Goal: Task Accomplishment & Management: Complete application form

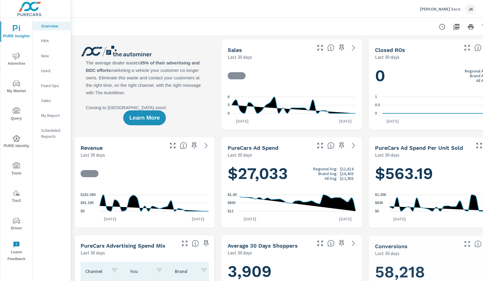
scroll to position [0, 0]
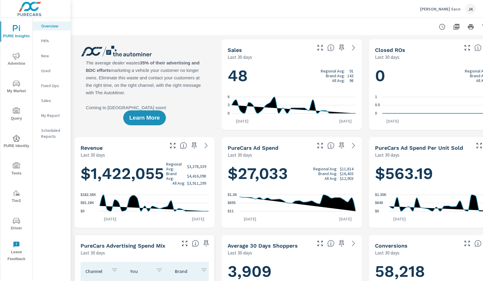
click at [17, 92] on span "My Market" at bounding box center [16, 87] width 29 height 15
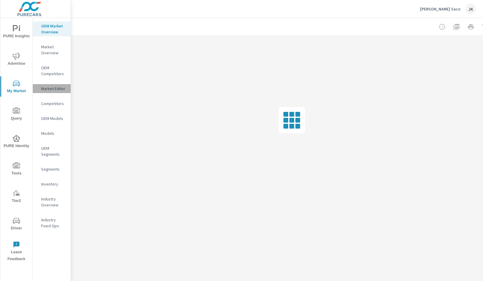
click at [55, 86] on p "Market Editor" at bounding box center [53, 89] width 25 height 6
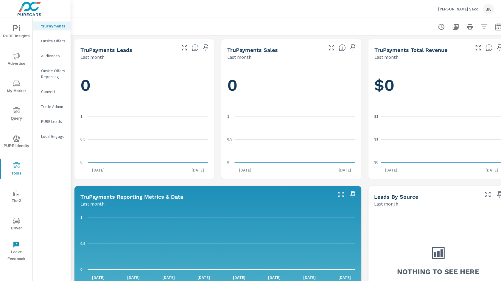
scroll to position [8, 0]
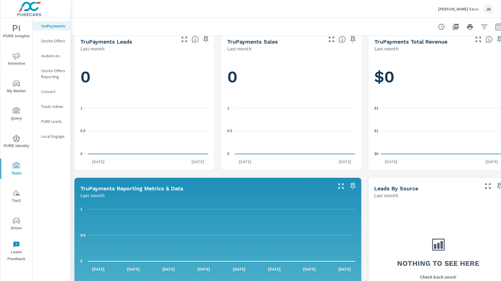
click at [50, 38] on p "Onsite Offers" at bounding box center [53, 41] width 25 height 6
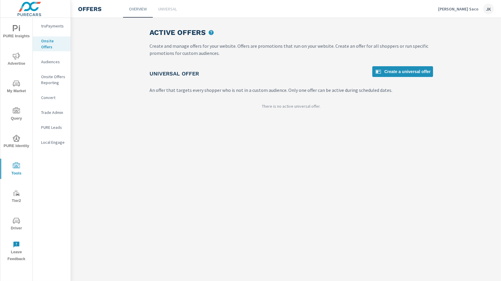
click at [174, 5] on link "Universal" at bounding box center [168, 9] width 30 height 18
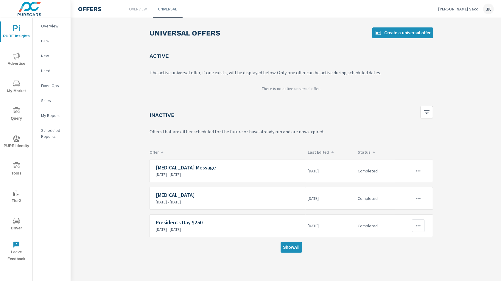
click at [219, 227] on p "2/13/2020 - 2/28/2020" at bounding box center [230, 229] width 148 height 5
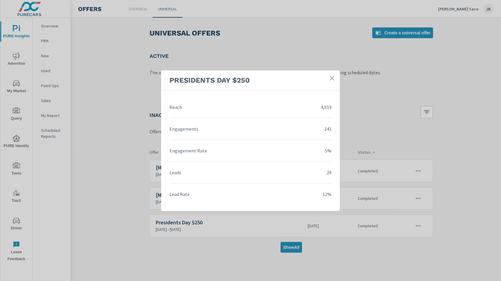
click at [331, 74] on link at bounding box center [332, 78] width 11 height 11
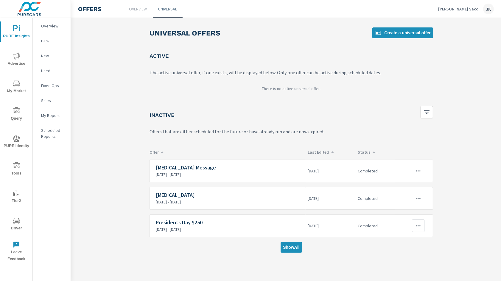
click at [425, 222] on div at bounding box center [412, 225] width 29 height 13
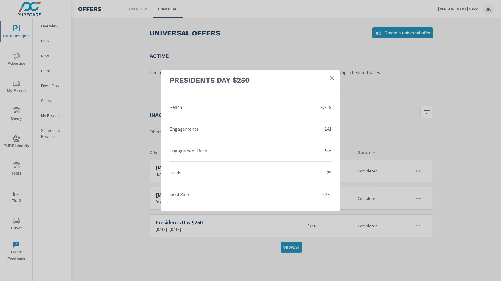
click at [335, 80] on link at bounding box center [332, 78] width 11 height 11
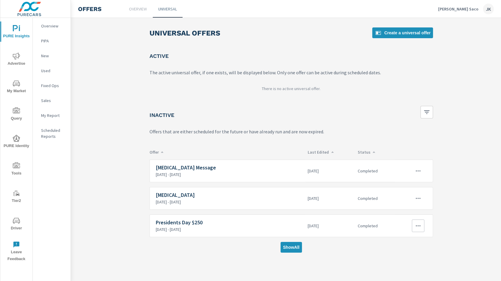
click at [420, 226] on icon "button" at bounding box center [418, 225] width 7 height 7
click at [413, 241] on link "Edit" at bounding box center [407, 238] width 33 height 14
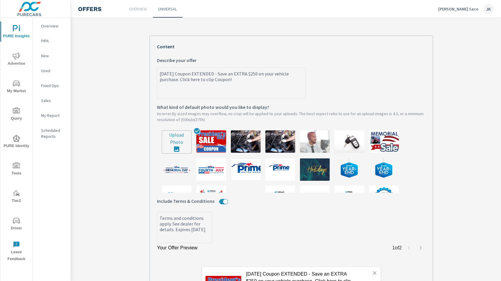
scroll to position [52, 0]
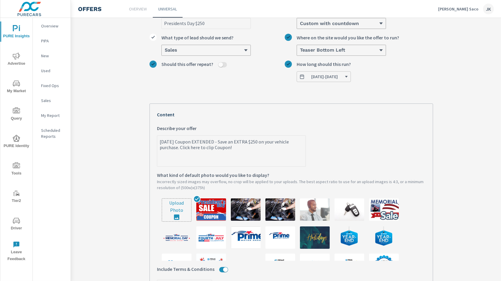
drag, startPoint x: 232, startPoint y: 148, endPoint x: 159, endPoint y: 139, distance: 73.8
click at [159, 139] on textarea "President's Day Coupon EXTENDED - Save an EXTRA $250 on your vehicle purchase. …" at bounding box center [231, 151] width 148 height 30
type textarea "x"
click at [330, 148] on label "President's Day Coupon EXTENDED - Save an EXTRA $250 on your vehicle purchase. …" at bounding box center [291, 146] width 269 height 42
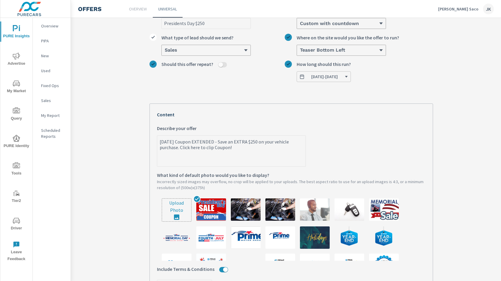
click at [306, 148] on textarea "President's Day Coupon EXTENDED - Save an EXTRA $250 on your vehicle purchase. …" at bounding box center [231, 151] width 148 height 30
click at [249, 146] on textarea "President's Day Coupon EXTENDED - Save an EXTRA $250 on your vehicle purchase. …" at bounding box center [231, 151] width 148 height 30
drag, startPoint x: 239, startPoint y: 150, endPoint x: 233, endPoint y: 141, distance: 10.3
click at [233, 141] on textarea "President's Day Coupon EXTENDED - Save an EXTRA $250 on your vehicle purchase. …" at bounding box center [231, 151] width 148 height 30
type textarea "x"
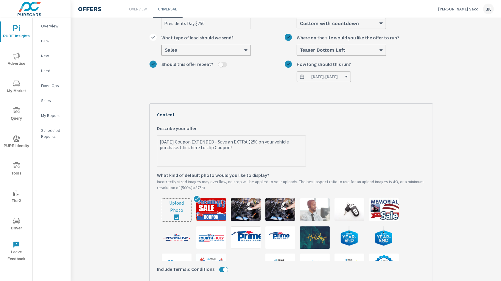
click at [121, 137] on section "Presidents Day $250 Presidents Day $250 What do you want to call this offer? Cu…" at bounding box center [291, 204] width 441 height 463
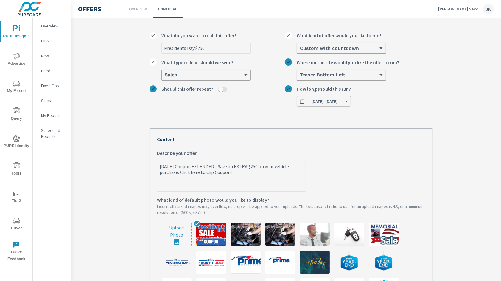
scroll to position [0, 0]
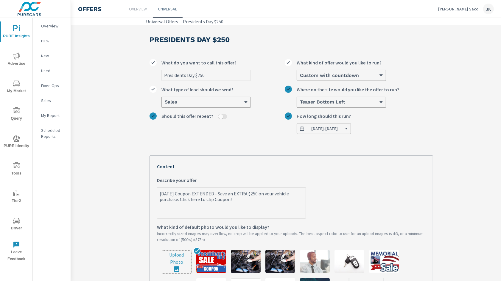
click at [16, 163] on icon "nav menu" at bounding box center [16, 165] width 7 height 6
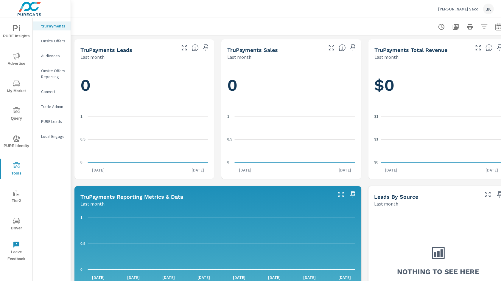
click at [49, 38] on p "Onsite Offers" at bounding box center [53, 41] width 25 height 6
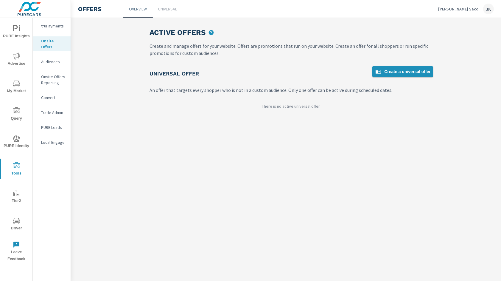
click at [407, 69] on span "Create a universal offer" at bounding box center [403, 71] width 56 height 7
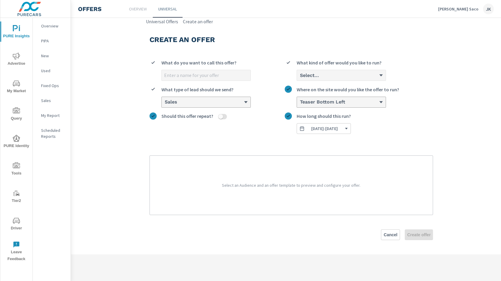
click at [229, 72] on input "What do you want to call this offer?" at bounding box center [206, 75] width 89 height 10
click at [339, 76] on div "Select..." at bounding box center [340, 75] width 80 height 6
click at [300, 76] on input "Select... What kind of offer would you like to run?" at bounding box center [300, 75] width 1 height 5
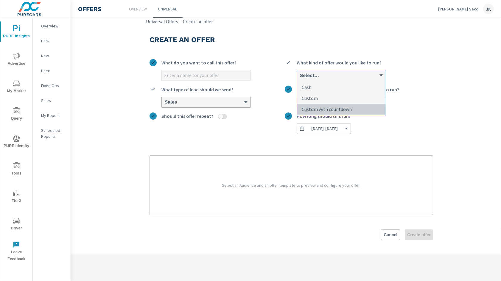
click at [328, 107] on p "Custom with countdown" at bounding box center [327, 109] width 50 height 7
click at [300, 78] on input "option Custom with countdown focused, 3 of 3. 3 results available. Use Up and D…" at bounding box center [300, 75] width 1 height 5
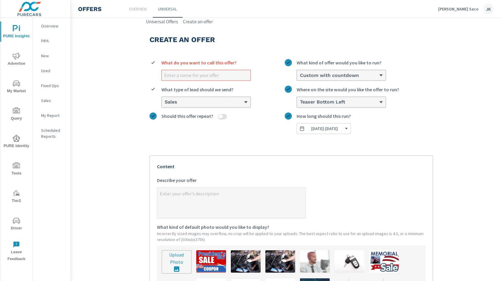
click at [205, 77] on input "What do you want to call this offer?" at bounding box center [206, 75] width 89 height 10
type input "L"
type textarea "x"
type input "La"
type textarea "x"
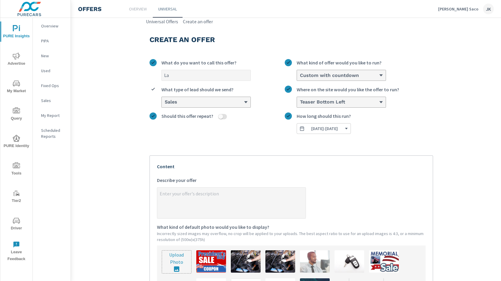
type input "Lab"
type textarea "x"
type input "Labo"
type textarea "x"
type input "Labor"
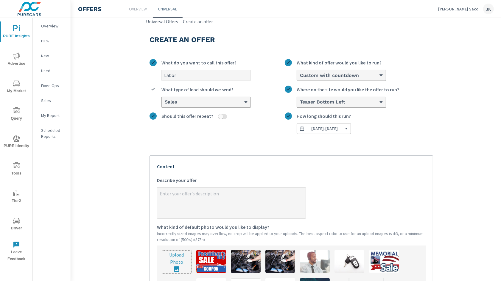
type textarea "x"
type input "Labor"
type textarea "x"
type input "Labor D"
type textarea "x"
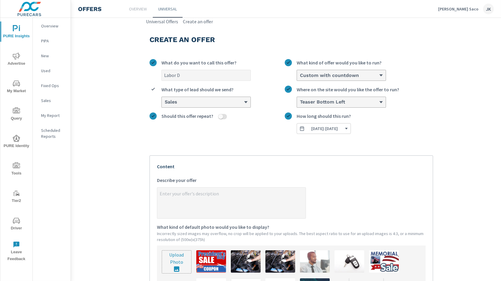
type input "Labor Da"
type textarea "x"
type input "Labor Day"
type textarea "x"
type input "Labor Day"
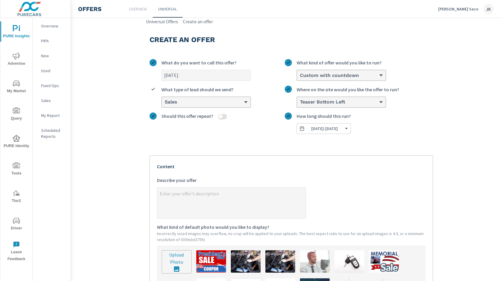
type textarea "x"
type input "Labor Day 2"
type textarea "x"
type input "Labor Day 20"
type textarea "x"
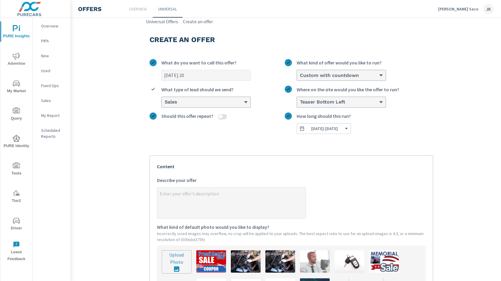
type input "Labor Day 202"
type textarea "x"
type input "Labor Day 2025"
type textarea "x"
type input "Labor Day 2025"
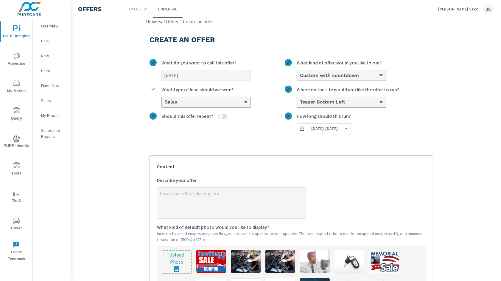
click at [423, 130] on label "08/20/2025 - 08/31/2025 How long should this run?" at bounding box center [359, 122] width 148 height 21
click at [351, 130] on button "08/20/2025 - 08/31/2025" at bounding box center [324, 128] width 54 height 11
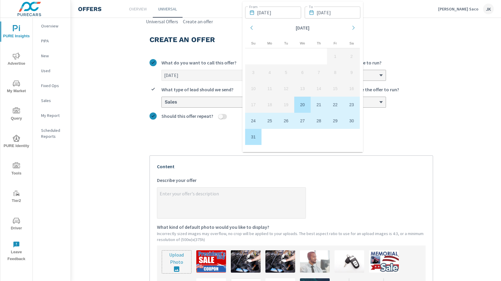
click at [362, 131] on div "July 2025 1 2 3 4 5 6 7 8 9 10 11 12 13 14 15 16 17 18 19 20 21 22 23 24 25 26 …" at bounding box center [417, 82] width 345 height 125
click at [419, 131] on label "08/20/2025 - 08/31/2025 How long should this run?" at bounding box center [359, 122] width 148 height 21
click at [351, 131] on button "08/20/2025 - 08/31/2025" at bounding box center [324, 128] width 54 height 11
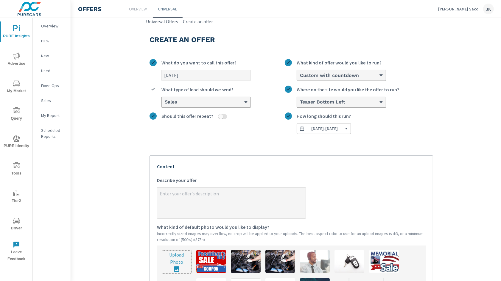
click at [348, 126] on span "08/20/2025 - 08/31/2025" at bounding box center [324, 128] width 49 height 5
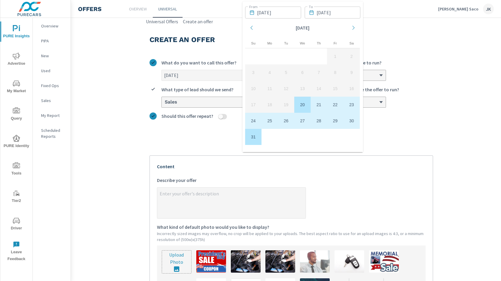
click at [351, 27] on icon "Move forward to switch to the next month." at bounding box center [353, 27] width 5 height 5
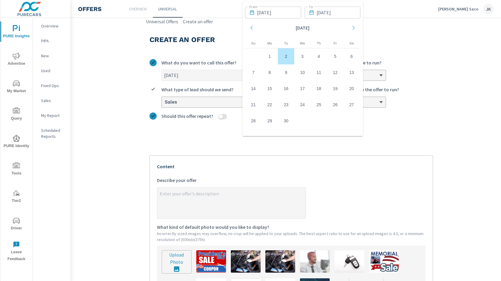
click at [285, 53] on td "2" at bounding box center [286, 56] width 16 height 16
type textarea "x"
type input "09/02/2025"
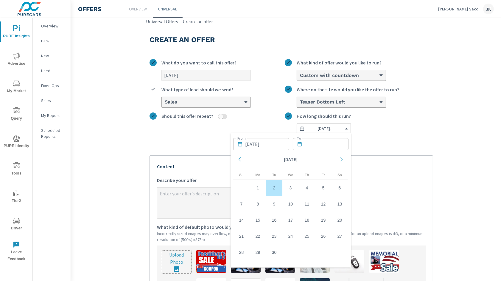
click at [433, 117] on label "09/02/2025 - How long should this run?" at bounding box center [359, 122] width 148 height 21
click at [351, 123] on button "09/02/2025 -" at bounding box center [324, 128] width 54 height 11
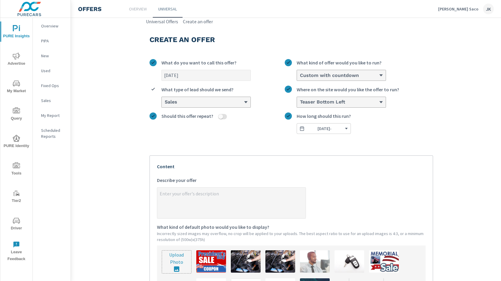
scroll to position [46, 0]
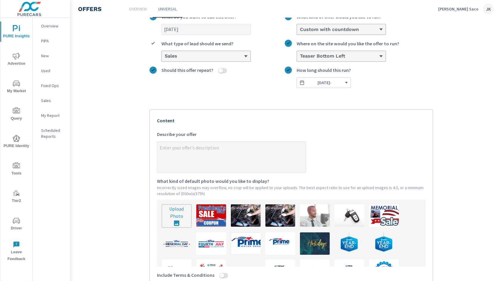
type textarea "x"
click at [227, 151] on textarea "x Describe your offer" at bounding box center [231, 157] width 148 height 30
paste textarea "Save an EXTRA $250 on your vehicle purchase. Click here to clip Coupon!"
type textarea "Save an EXTRA $250 on your vehicle purchase. Click here to clip Coupon!"
type textarea "x"
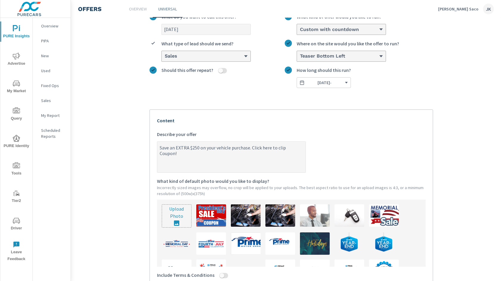
click at [195, 146] on textarea "Save an EXTRA $250 on your vehicle purchase. Click here to clip Coupon!" at bounding box center [231, 157] width 148 height 30
type textarea "Save an EXTRA $5 on your vehicle purchase. Click here to clip Coupon!"
type textarea "x"
type textarea "Save an EXTRA $50 on your vehicle purchase. Click here to clip Coupon!"
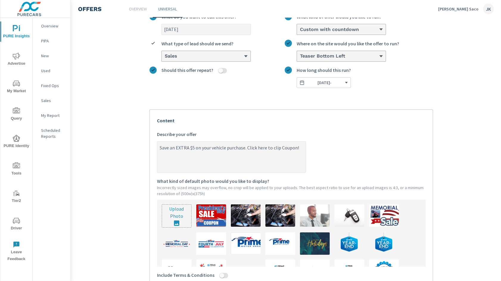
type textarea "x"
type textarea "Save an EXTRA $500 on your vehicle purchase. Click here to clip Coupon!"
type textarea "x"
click at [158, 144] on textarea "Save an EXTRA $500 on your vehicle purchase. Click here to clip Coupon!" at bounding box center [231, 157] width 148 height 30
type textarea "LSave an EXTRA $500 on your vehicle purchase. Click here to clip Coupon!"
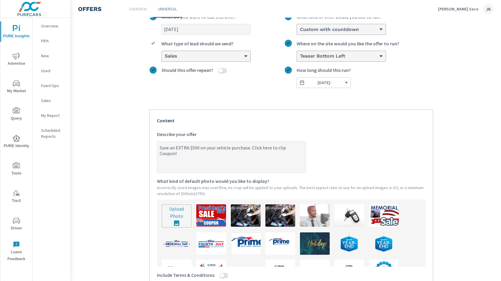
type textarea "x"
type textarea "LaSave an EXTRA $500 on your vehicle purchase. Click here to clip Coupon!"
type textarea "x"
type textarea "LabSave an EXTRA $500 on your vehicle purchase. Click here to clip Coupon!"
type textarea "x"
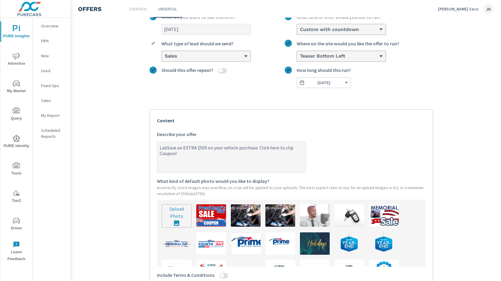
type textarea "LaboSave an EXTRA $500 on your vehicle purchase. Click here to clip Coupon!"
type textarea "x"
type textarea "LaborSave an EXTRA $500 on your vehicle purchase. Click here to clip Coupon!"
type textarea "x"
type textarea "Labor Save an EXTRA $500 on your vehicle purchase. Click here to clip Coupon!"
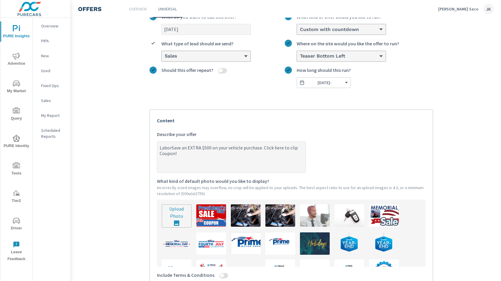
type textarea "x"
type textarea "Labor DSave an EXTRA $500 on your vehicle purchase. Click here to clip Coupon!"
type textarea "x"
type textarea "Labor DaSave an EXTRA $500 on your vehicle purchase. Click here to clip Coupon!"
type textarea "x"
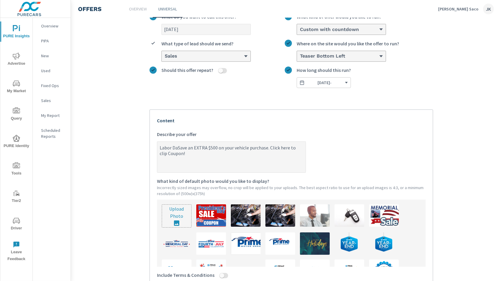
type textarea "Labor DaySave an EXTRA $500 on your vehicle purchase. Click here to clip Coupon!"
type textarea "x"
type textarea "Labor Day Save an EXTRA $500 on your vehicle purchase. Click here to clip Coupo…"
type textarea "x"
type textarea "Labor Day CSave an EXTRA $500 on your vehicle purchase. Click here to clip Coup…"
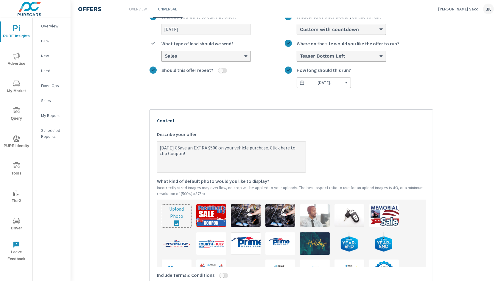
type textarea "x"
type textarea "Labor Day CoSave an EXTRA $500 on your vehicle purchase. Click here to clip Cou…"
type textarea "x"
type textarea "Labor Day CouSave an EXTRA $500 on your vehicle purchase. Click here to clip Co…"
type textarea "x"
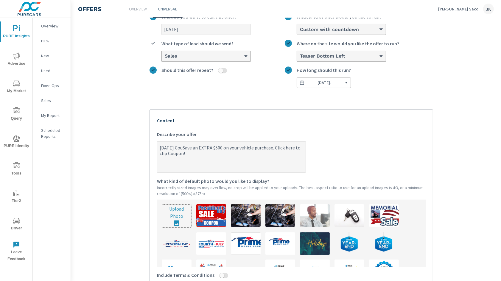
type textarea "Labor Day CoupSave an EXTRA $500 on your vehicle purchase. Click here to clip C…"
type textarea "x"
type textarea "Labor Day CoupoSave an EXTRA $500 on your vehicle purchase. Click here to clip …"
type textarea "x"
type textarea "Labor Day CouponSave an EXTRA $500 on your vehicle purchase. Click here to clip…"
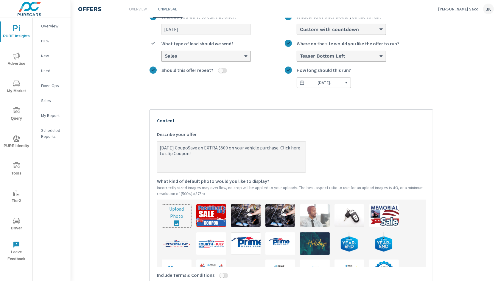
type textarea "x"
type textarea "Labor Day Coupon!Save an EXTRA $500 on your vehicle purchase. Click here to cli…"
type textarea "x"
type textarea "Labor Day Coupon! Save an EXTRA $500 on your vehicle purchase. Click here to cl…"
type textarea "x"
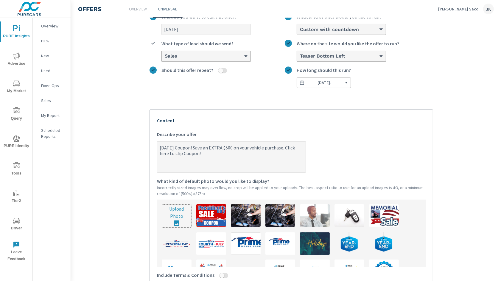
type textarea "Labor Day Coupon!Save an EXTRA $500 on your vehicle purchase. Click here to cli…"
type textarea "x"
type textarea "Labor Day CouponSave an EXTRA $500 on your vehicle purchase. Click here to clip…"
type textarea "x"
type textarea "Labor Day CoupoSave an EXTRA $500 on your vehicle purchase. Click here to clip …"
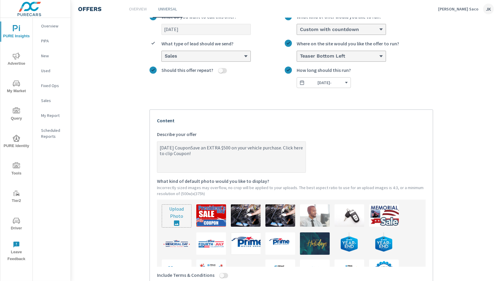
type textarea "x"
type textarea "Labor Day CoupSave an EXTRA $500 on your vehicle purchase. Click here to clip C…"
type textarea "x"
type textarea "Labor Day CouSave an EXTRA $500 on your vehicle purchase. Click here to clip Co…"
type textarea "x"
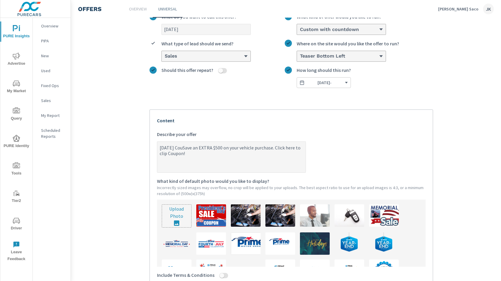
type textarea "Labor Day CoSave an EXTRA $500 on your vehicle purchase. Click here to clip Cou…"
type textarea "x"
type textarea "Labor Day CSave an EXTRA $500 on your vehicle purchase. Click here to clip Coup…"
type textarea "x"
type textarea "Labor Day Save an EXTRA $500 on your vehicle purchase. Click here to clip Coupo…"
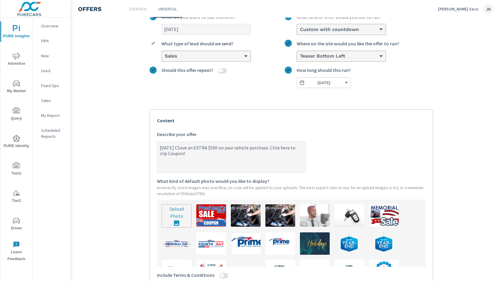
type textarea "x"
type textarea "Labor Day CSave an EXTRA $500 on your vehicle purchase. Click here to clip Coup…"
type textarea "x"
type textarea "Labor Day CoSave an EXTRA $500 on your vehicle purchase. Click here to clip Cou…"
type textarea "x"
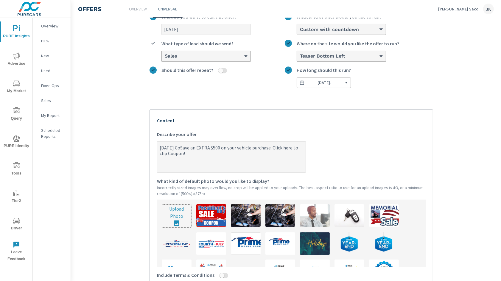
type textarea "Labor Day CouSave an EXTRA $500 on your vehicle purchase. Click here to clip Co…"
type textarea "x"
type textarea "Labor Day CoupSave an EXTRA $500 on your vehicle purchase. Click here to clip C…"
type textarea "x"
type textarea "Labor Day CoupoSave an EXTRA $500 on your vehicle purchase. Click here to clip …"
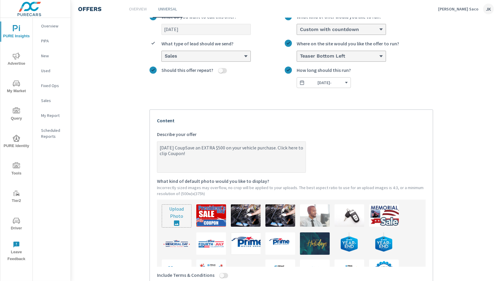
type textarea "x"
type textarea "Labor Day CouponSave an EXTRA $500 on your vehicle purchase. Click here to clip…"
type textarea "x"
type textarea "Labor Day Coupon Save an EXTRA $500 on your vehicle purchase. Click here to cli…"
type textarea "x"
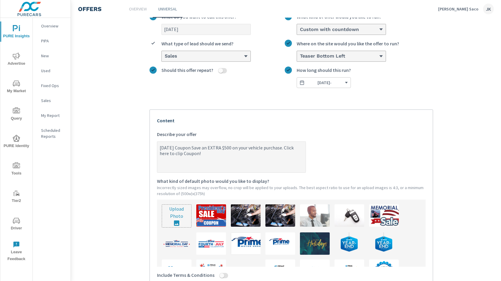
type textarea "Labor Day Coupon -Save an EXTRA $500 on your vehicle purchase. Click here to cl…"
type textarea "x"
type textarea "Labor Day Coupon - Save an EXTRA $500 on your vehicle purchase. Click here to c…"
type textarea "x"
click at [244, 163] on textarea "Labor Day Coupon - Save an EXTRA $500 on your vehicle purchase. Click here to c…" at bounding box center [231, 157] width 148 height 30
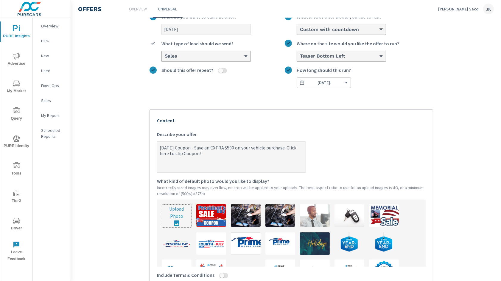
type textarea "Labor Day Coupon - Save an EXTRA $500 on your vehicle purchase. Click here to c…"
click at [357, 150] on label "Labor Day Coupon - Save an EXTRA $500 on your vehicle purchase. Click here to c…" at bounding box center [291, 152] width 269 height 42
click at [306, 150] on textarea "Labor Day Coupon - Save an EXTRA $500 on your vehicle purchase. Click here to c…" at bounding box center [231, 157] width 148 height 30
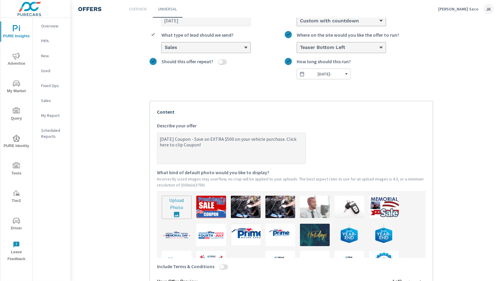
scroll to position [72, 0]
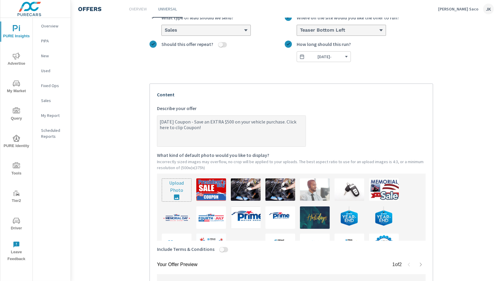
type textarea "x"
click at [179, 192] on input "file" at bounding box center [176, 190] width 29 height 23
click at [169, 189] on input "file" at bounding box center [176, 190] width 29 height 23
type input "C:\fakepath\ChatGPT Image Aug 20, 2025, 01_53_06 PM.png"
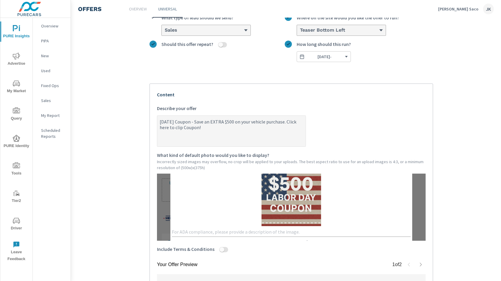
click at [264, 229] on textarea at bounding box center [291, 232] width 239 height 6
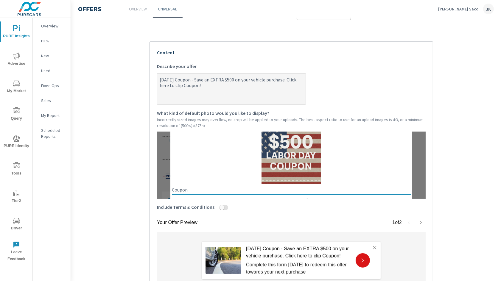
type textarea "Coupon"
click at [219, 207] on input "Include Terms & Conditions" at bounding box center [222, 207] width 14 height 5
checkbox input "true"
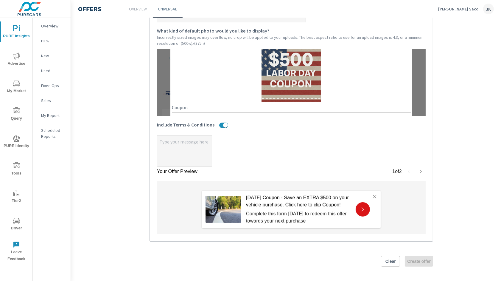
scroll to position [191, 0]
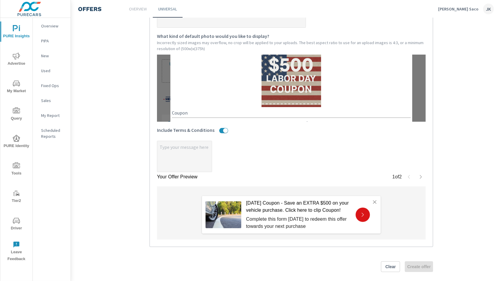
click at [285, 67] on img at bounding box center [292, 77] width 60 height 60
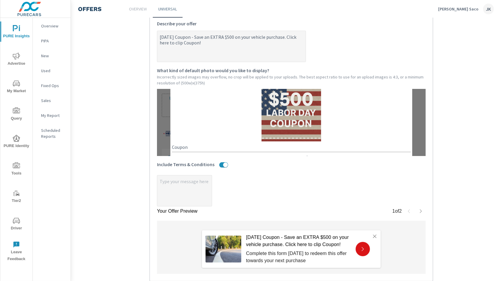
scroll to position [122, 0]
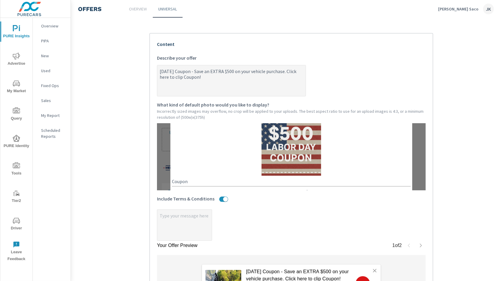
click at [434, 142] on div "Create an offer Labor Day 2025 What do you want to call this offer? Custom with…" at bounding box center [291, 129] width 298 height 452
click at [351, 104] on label "What kind of default photo would you like to display?" at bounding box center [291, 104] width 269 height 7
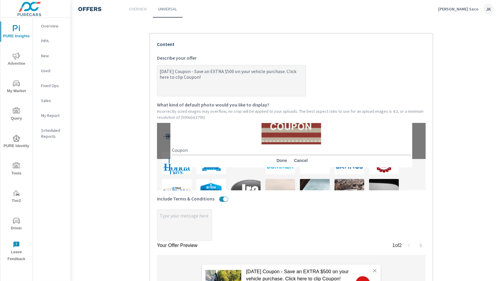
scroll to position [40, 0]
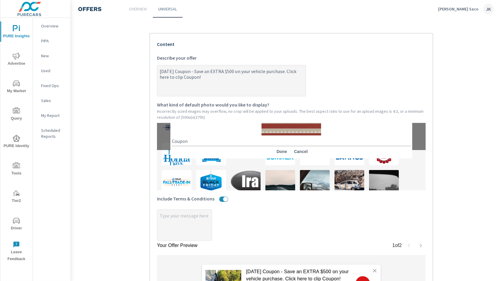
click at [282, 149] on span "Done" at bounding box center [282, 151] width 14 height 5
type textarea "x"
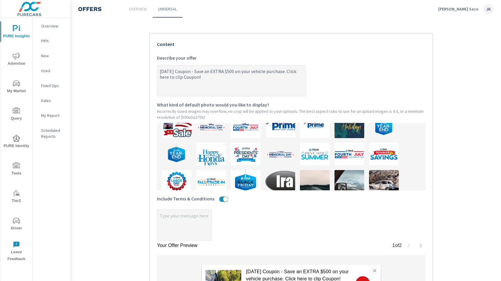
scroll to position [48, 0]
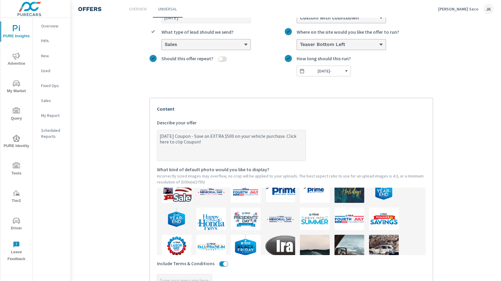
type textarea "x"
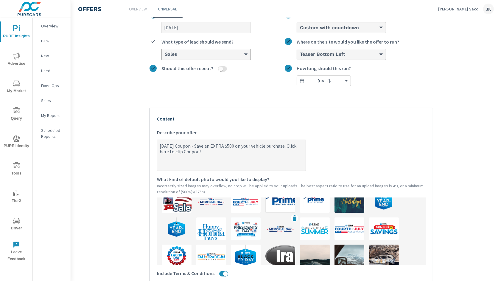
scroll to position [0, 0]
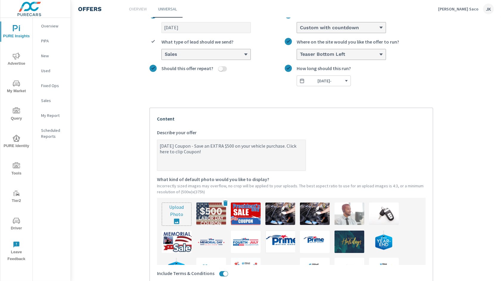
click at [214, 215] on img at bounding box center [211, 213] width 30 height 22
type textarea "x"
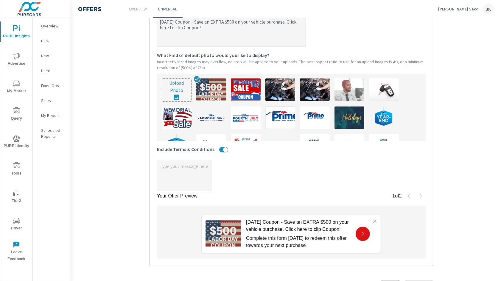
scroll to position [144, 0]
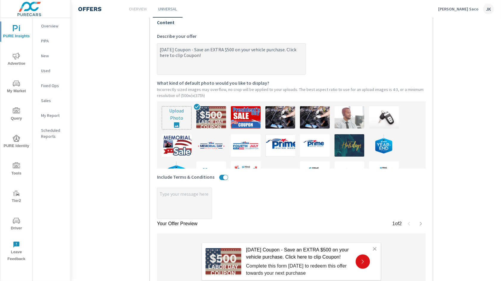
click at [215, 55] on textarea "Labor Day Coupon - Save an EXTRA $500 on your vehicle purchase. Click here to c…" at bounding box center [231, 59] width 148 height 30
type textarea "x"
click at [187, 195] on textarea "x" at bounding box center [184, 204] width 55 height 30
type textarea "x"
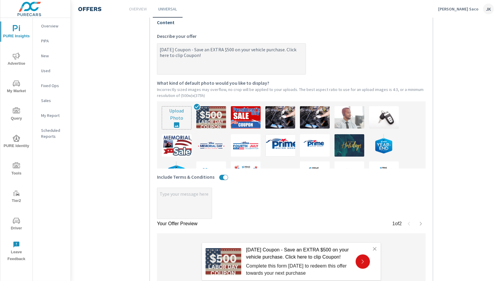
type textarea "T"
type textarea "x"
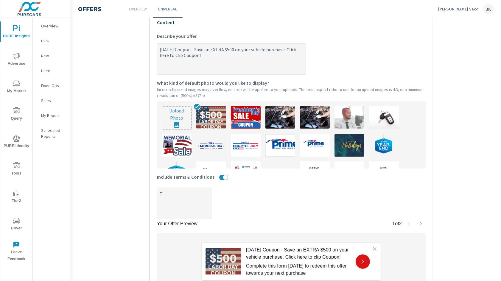
type textarea "Te"
type textarea "x"
type textarea "Ter"
type textarea "x"
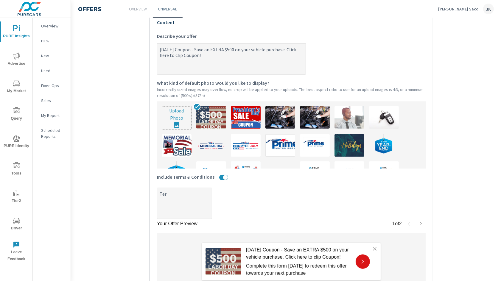
type textarea "x"
type textarea "Term"
type textarea "x"
type textarea "Terms"
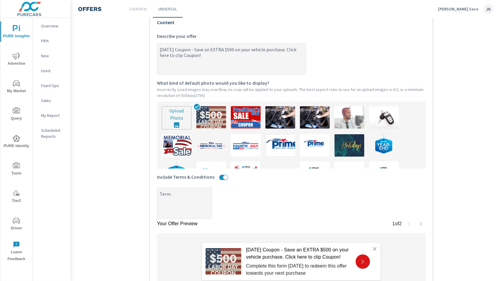
type textarea "x"
type textarea "Terms"
type textarea "x"
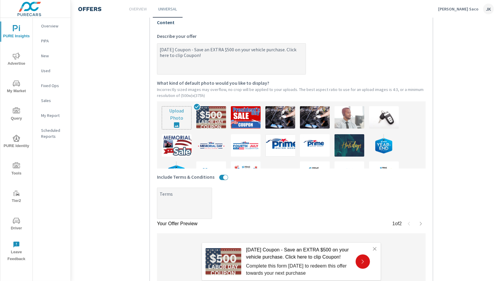
type textarea "Terms a"
type textarea "x"
type textarea "Terms an"
type textarea "x"
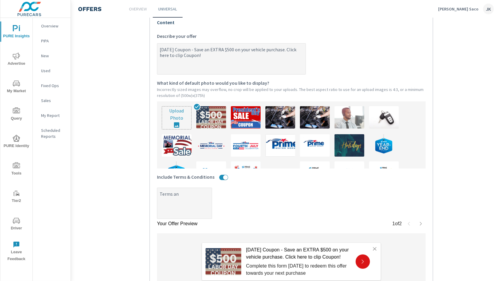
type textarea "x"
type textarea "Terms and"
type textarea "x"
type textarea "Terms and"
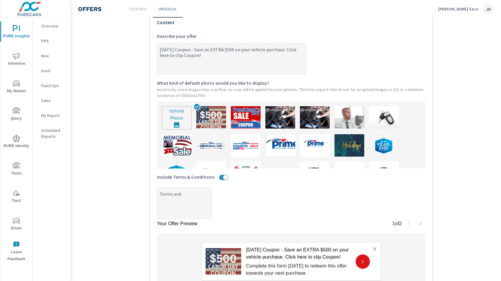
type textarea "x"
type textarea "Terms and c"
type textarea "x"
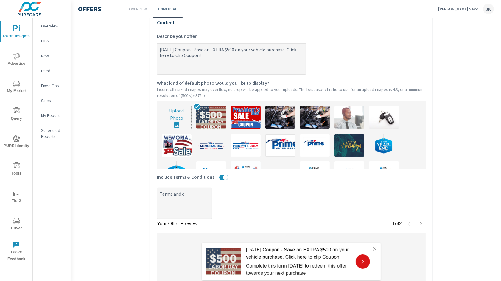
type textarea "Terms and co"
type textarea "x"
type textarea "Terms and con"
type textarea "x"
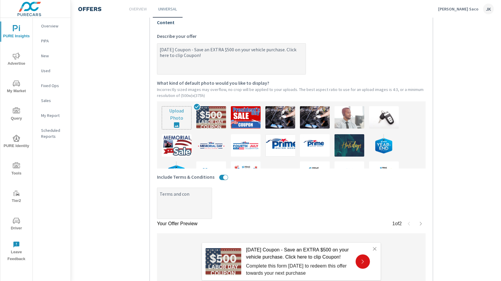
type textarea "Terms and cond"
type textarea "x"
type textarea "Terms and condi"
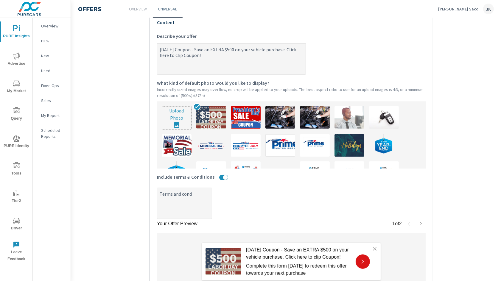
type textarea "x"
type textarea "Terms and condit"
type textarea "x"
type textarea "Terms and conditi"
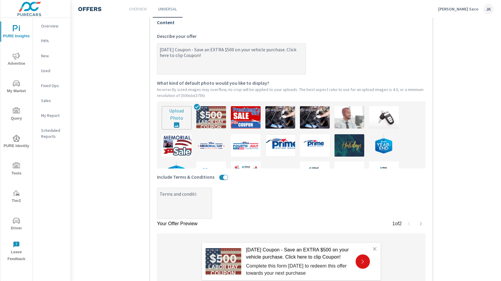
type textarea "x"
type textarea "Terms and conditio"
type textarea "x"
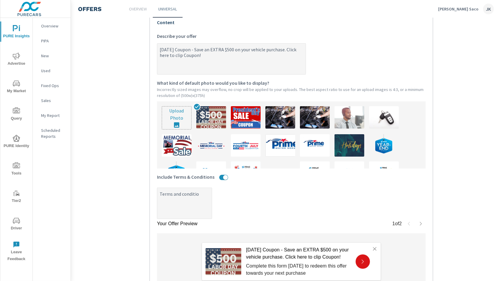
type textarea "x"
type textarea "Terms and condition"
type textarea "x"
type textarea "Terms and conditions"
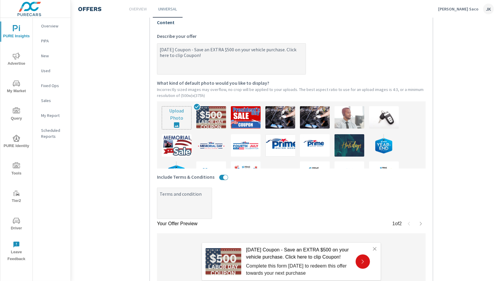
type textarea "x"
type textarea "Terms and conditions"
type textarea "x"
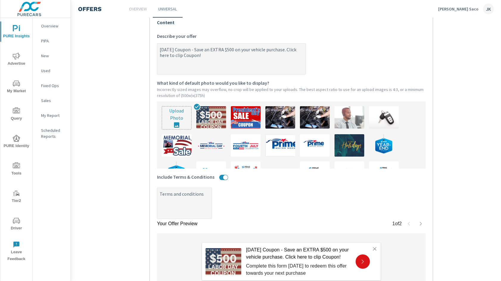
type textarea "Terms and conditions a"
type textarea "x"
type textarea "Terms and conditions ap"
type textarea "x"
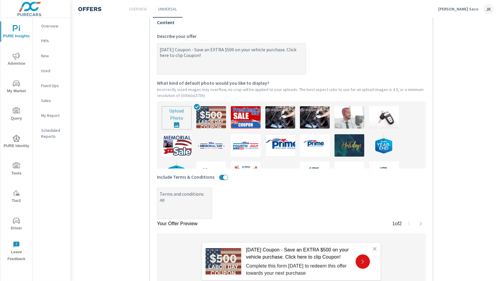
type textarea "x"
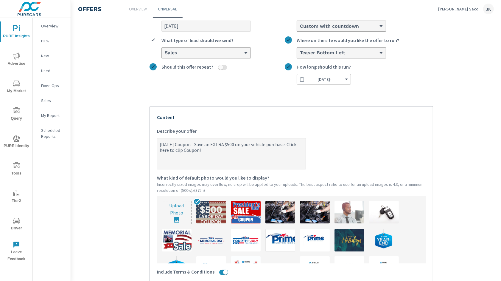
scroll to position [45, 0]
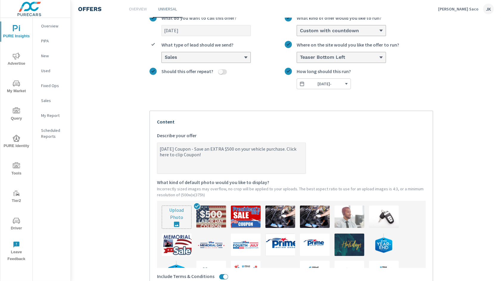
click at [357, 38] on div "Labor Day 2025 What do you want to call this offer? Custom with countdown What …" at bounding box center [292, 50] width 284 height 80
click at [359, 34] on div "Custom with countdown" at bounding box center [341, 30] width 89 height 10
click at [300, 33] on input "option Custom with countdown, selected. option Cash focused, 1 of 3. 3 results …" at bounding box center [300, 30] width 1 height 5
click at [356, 65] on li "Custom with countdown" at bounding box center [341, 64] width 89 height 11
click at [300, 33] on input "option Custom with countdown, selected. option Custom with countdown focused, 3…" at bounding box center [300, 30] width 1 height 5
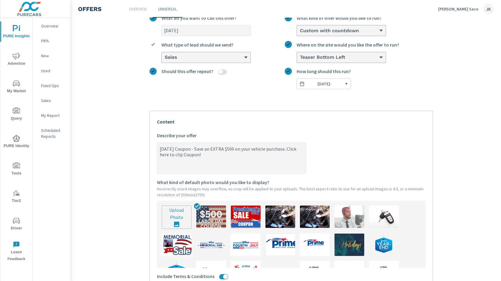
click at [413, 99] on div "Labor Day 2025 What do you want to call this offer? Custom with countdown What …" at bounding box center [292, 201] width 284 height 383
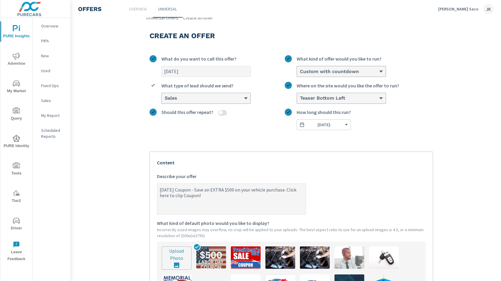
scroll to position [199, 0]
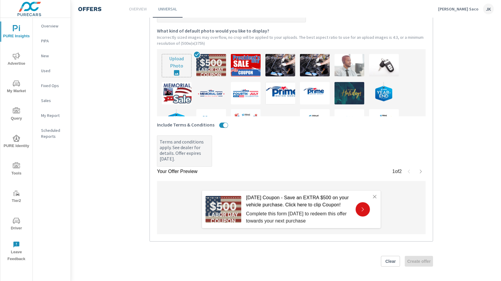
click at [460, 138] on section "Create an offer Labor Day 2025 What do you want to call this offer? Custom with…" at bounding box center [291, 55] width 441 height 452
click at [359, 138] on label "Terms and conditions apply. See dealer for details. Offer expires 9/2/25. x" at bounding box center [291, 150] width 269 height 31
click at [212, 138] on textarea "Terms and conditions apply. See dealer for details. Offer expires 9/2/25." at bounding box center [184, 151] width 55 height 30
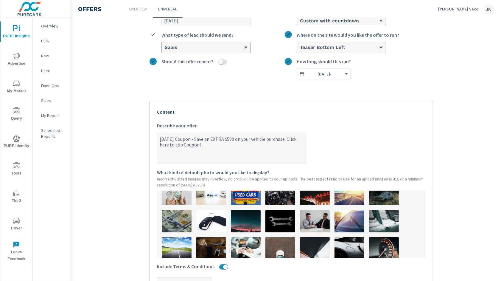
scroll to position [263, 0]
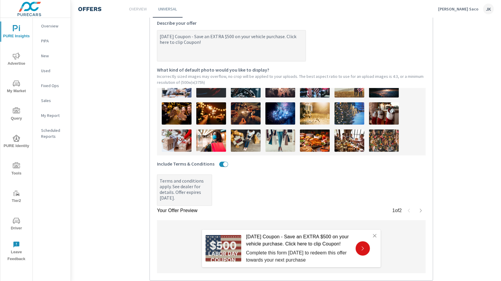
click at [269, 191] on label "Terms and conditions apply. See dealer for details. Offer expires 9/2/25. x" at bounding box center [291, 189] width 269 height 31
click at [212, 191] on textarea "Terms and conditions apply. See dealer for details. Offer expires 9/2/25." at bounding box center [184, 191] width 55 height 30
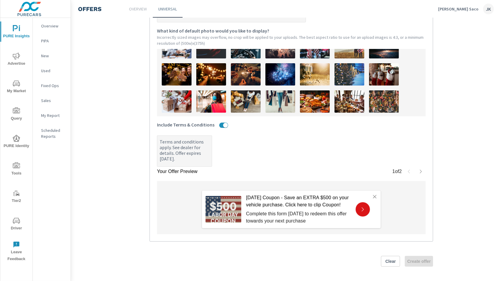
click at [409, 256] on div "Clear Create offer" at bounding box center [292, 261] width 284 height 11
click at [414, 260] on div "Clear Create offer" at bounding box center [292, 261] width 284 height 11
click at [419, 169] on icon "button" at bounding box center [421, 171] width 5 height 5
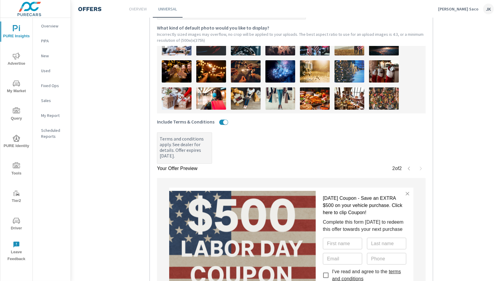
scroll to position [282, 0]
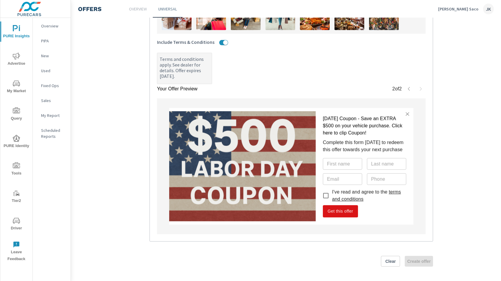
click at [409, 111] on icon "button" at bounding box center [407, 113] width 5 height 5
click at [409, 87] on icon "button" at bounding box center [409, 89] width 2 height 4
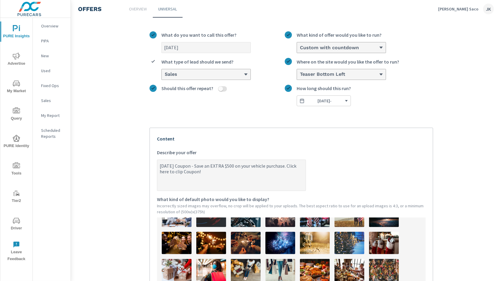
scroll to position [9, 0]
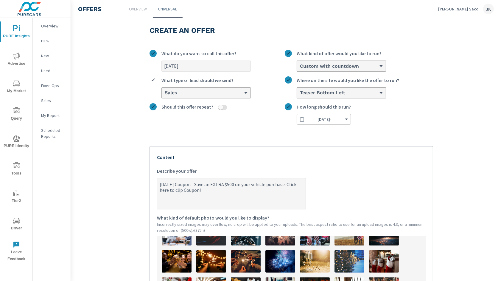
click at [345, 118] on icon "button" at bounding box center [347, 119] width 4 height 4
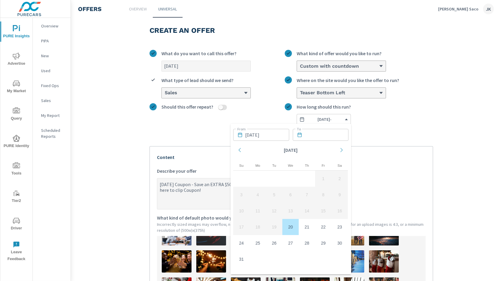
click at [290, 228] on td "20" at bounding box center [291, 227] width 16 height 16
click at [323, 135] on input "text" at bounding box center [327, 135] width 44 height 12
click at [342, 147] on div "Move forward to switch to the next month." at bounding box center [341, 150] width 13 height 17
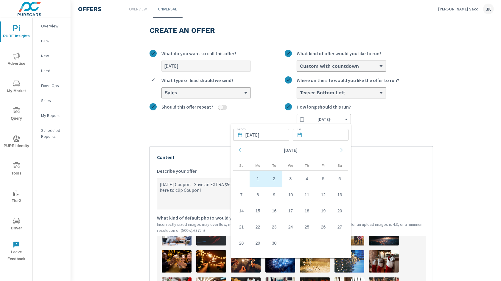
click at [278, 179] on td "2" at bounding box center [274, 178] width 16 height 16
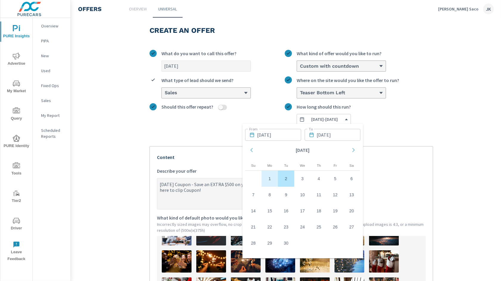
click at [454, 132] on section "Create an offer Labor Day 2025 What do you want to call this offer? Custom with…" at bounding box center [291, 247] width 441 height 463
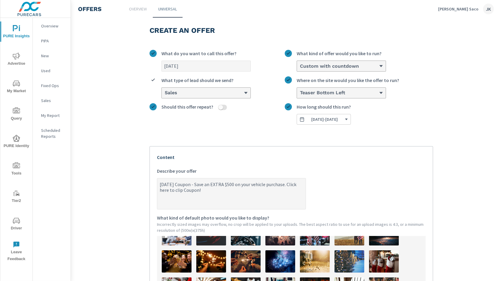
scroll to position [210, 0]
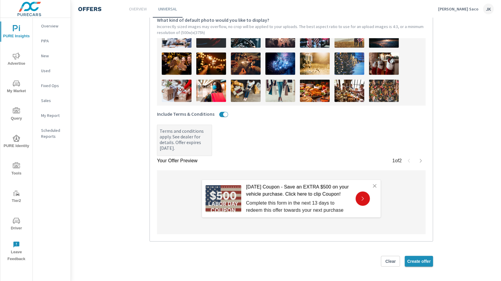
click at [414, 258] on span "Create offer" at bounding box center [419, 260] width 24 height 5
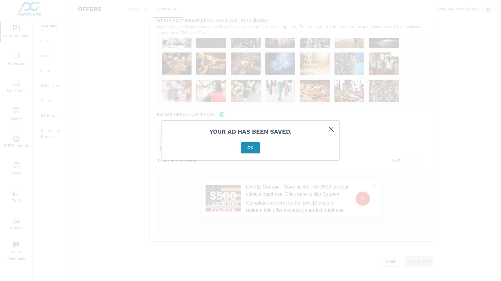
click at [247, 146] on span "OK" at bounding box center [250, 147] width 14 height 5
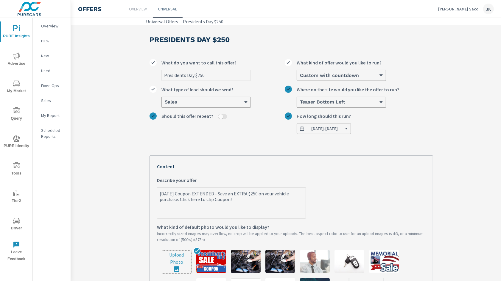
scroll to position [30, 1]
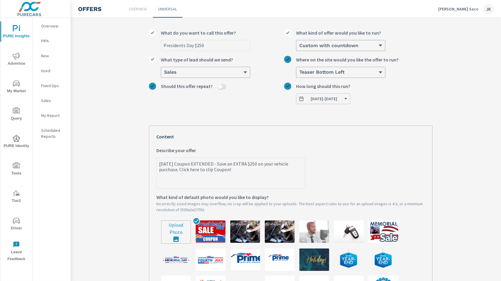
click at [170, 235] on input "file" at bounding box center [176, 232] width 29 height 23
type input "C:\fakepath\b5383eeb-91a6-4435-a4ca-73b1c8d9eec8.png"
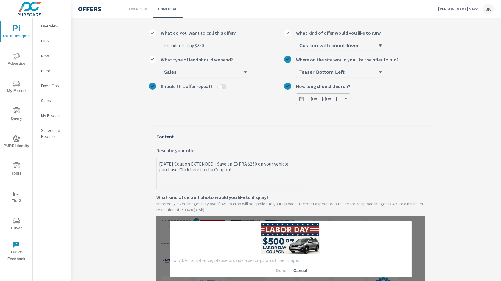
scroll to position [61, 1]
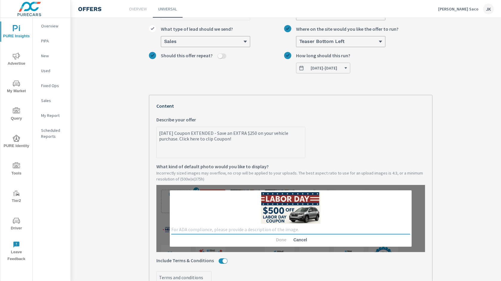
click at [256, 229] on textarea at bounding box center [290, 230] width 239 height 6
type textarea "Labor Day Coupon"
click at [278, 237] on span "Done" at bounding box center [281, 239] width 14 height 5
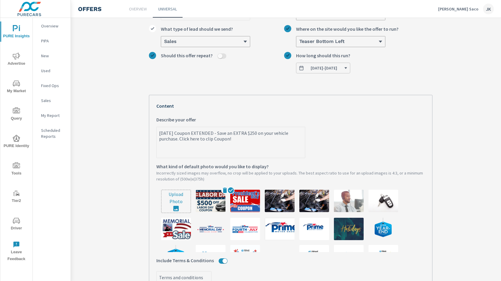
click at [212, 202] on img at bounding box center [211, 201] width 30 height 22
click at [429, 123] on div "Your Offer Preview 1 of 2 President's Day Coupon EXTENDED - Save an EXTRA $250 …" at bounding box center [291, 241] width 284 height 293
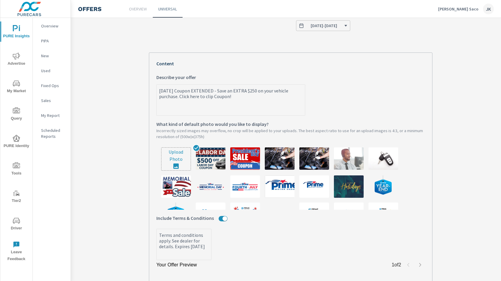
scroll to position [171, 1]
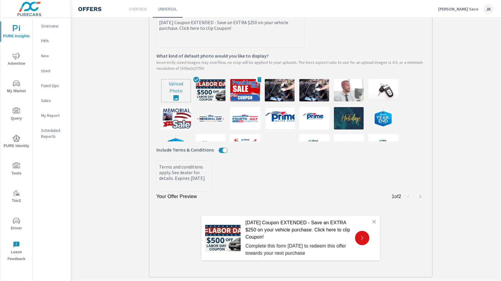
click at [251, 95] on img at bounding box center [245, 90] width 30 height 22
click at [205, 87] on img at bounding box center [211, 90] width 30 height 22
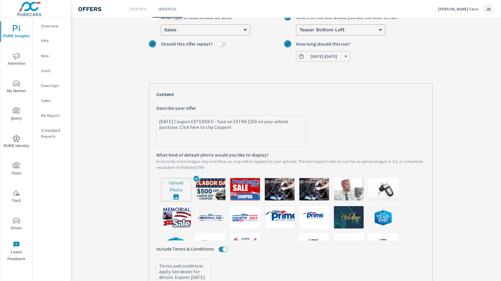
scroll to position [105, 1]
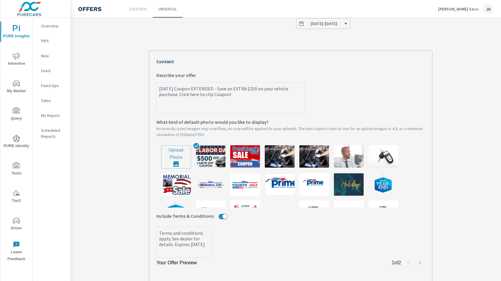
click at [173, 148] on input "file" at bounding box center [176, 156] width 29 height 23
click at [171, 157] on input "file" at bounding box center [176, 156] width 29 height 23
type input "C:\fakepath\b5383eeb-91a6-4435-a4ca-73b1c8d9eec8.png"
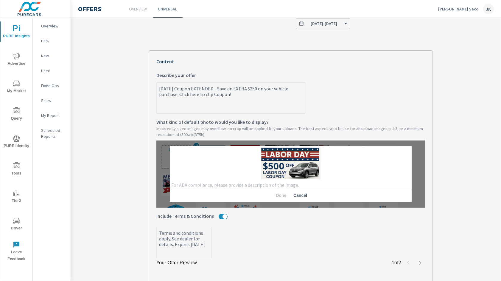
click at [269, 183] on textarea at bounding box center [290, 185] width 239 height 6
type textarea "Labor Day Coupon"
click at [272, 191] on button "Done" at bounding box center [281, 195] width 19 height 11
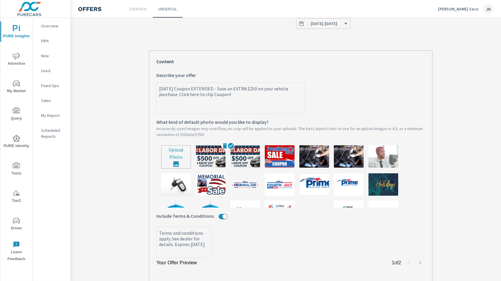
click at [208, 153] on img at bounding box center [211, 156] width 30 height 22
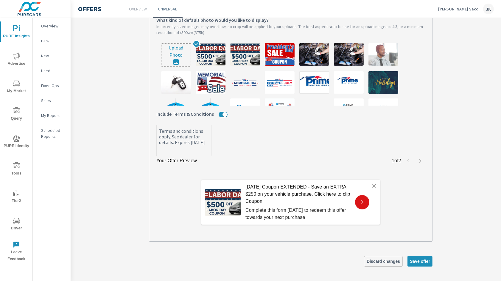
scroll to position [210, 8]
